Goal: Task Accomplishment & Management: Use online tool/utility

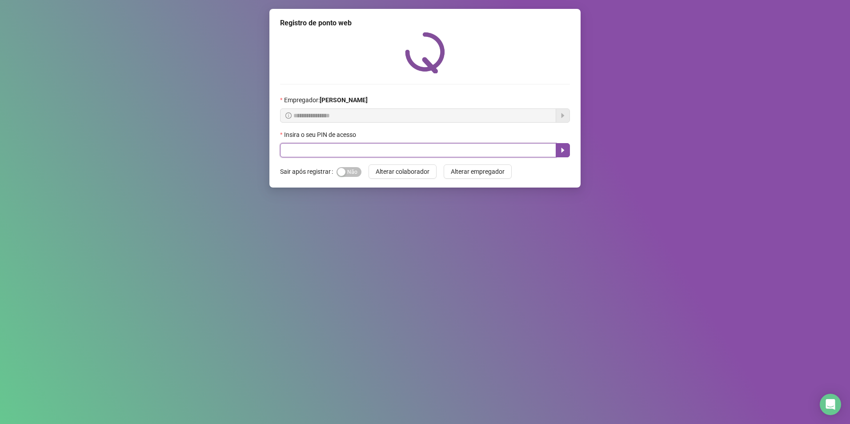
click at [430, 149] on input "text" at bounding box center [418, 150] width 276 height 14
type input "*****"
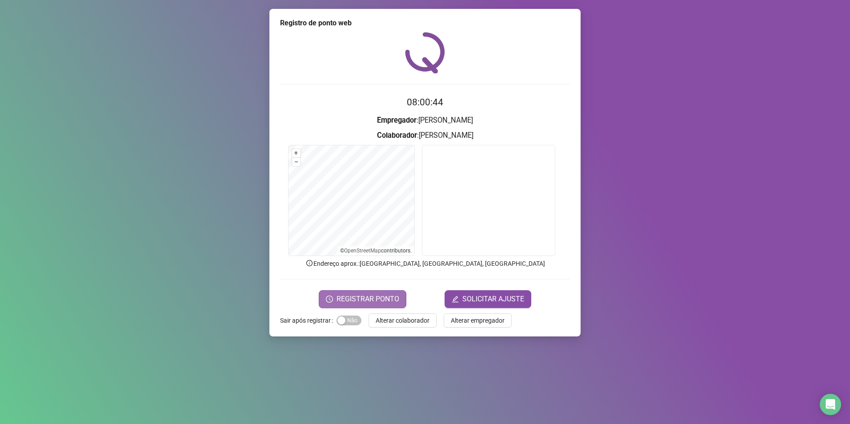
click at [342, 298] on span "REGISTRAR PONTO" at bounding box center [367, 299] width 63 height 11
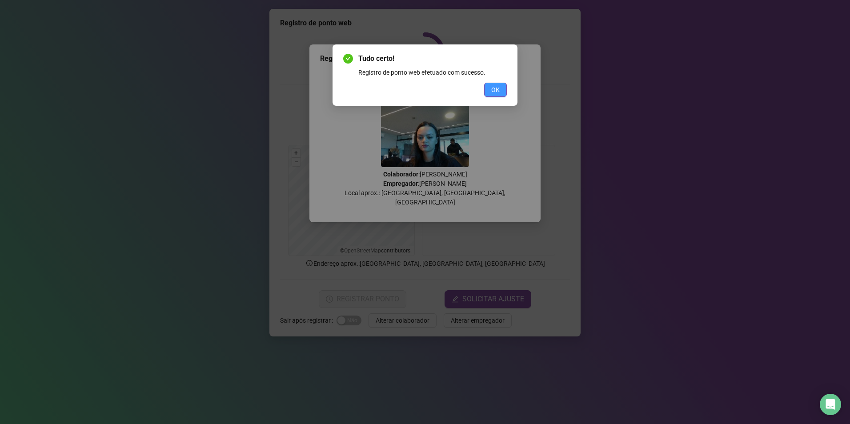
click at [488, 88] on button "OK" at bounding box center [495, 90] width 23 height 14
